Goal: Transaction & Acquisition: Purchase product/service

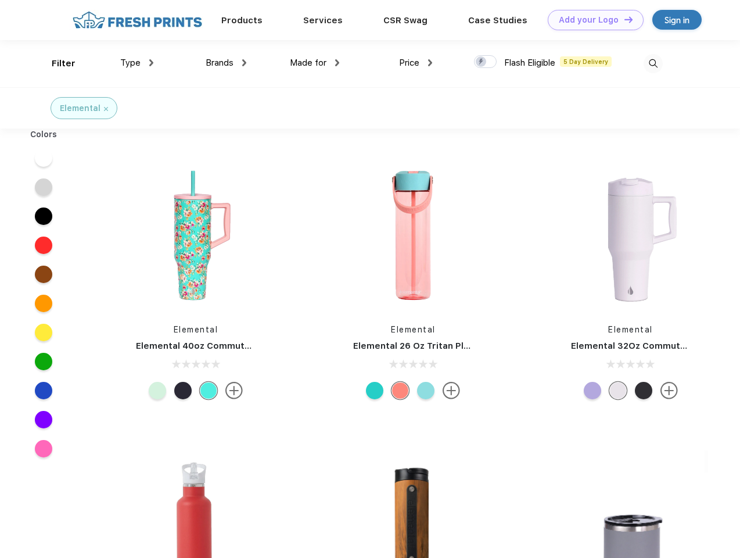
scroll to position [1, 0]
click at [592, 20] on link "Add your Logo Design Tool" at bounding box center [596, 20] width 96 height 20
click at [0, 0] on div "Design Tool" at bounding box center [0, 0] width 0 height 0
click at [623, 19] on link "Add your Logo Design Tool" at bounding box center [596, 20] width 96 height 20
click at [56, 63] on div "Filter" at bounding box center [64, 63] width 24 height 13
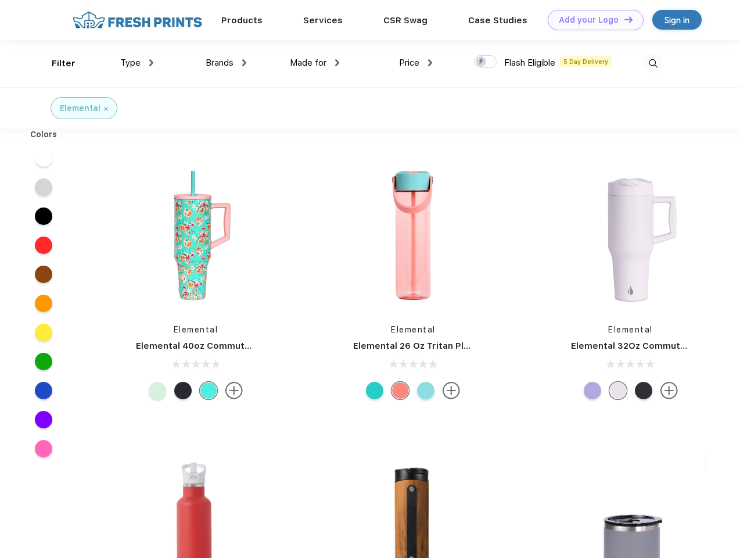
click at [137, 63] on span "Type" at bounding box center [130, 63] width 20 height 10
click at [226, 63] on span "Brands" at bounding box center [220, 63] width 28 height 10
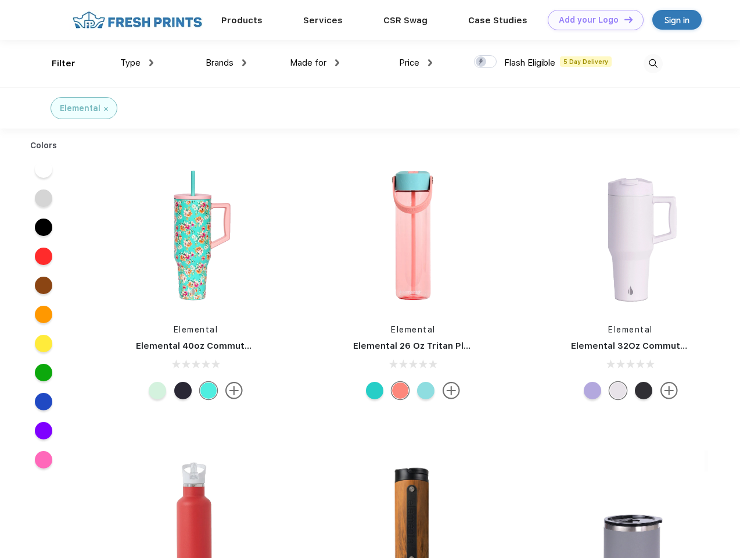
click at [315, 63] on span "Made for" at bounding box center [308, 63] width 37 height 10
click at [416, 63] on span "Price" at bounding box center [409, 63] width 20 height 10
click at [486, 62] on div at bounding box center [485, 61] width 23 height 13
click at [482, 62] on input "checkbox" at bounding box center [478, 59] width 8 height 8
click at [653, 63] on img at bounding box center [653, 63] width 19 height 19
